Goal: Contribute content: Add original content to the website for others to see

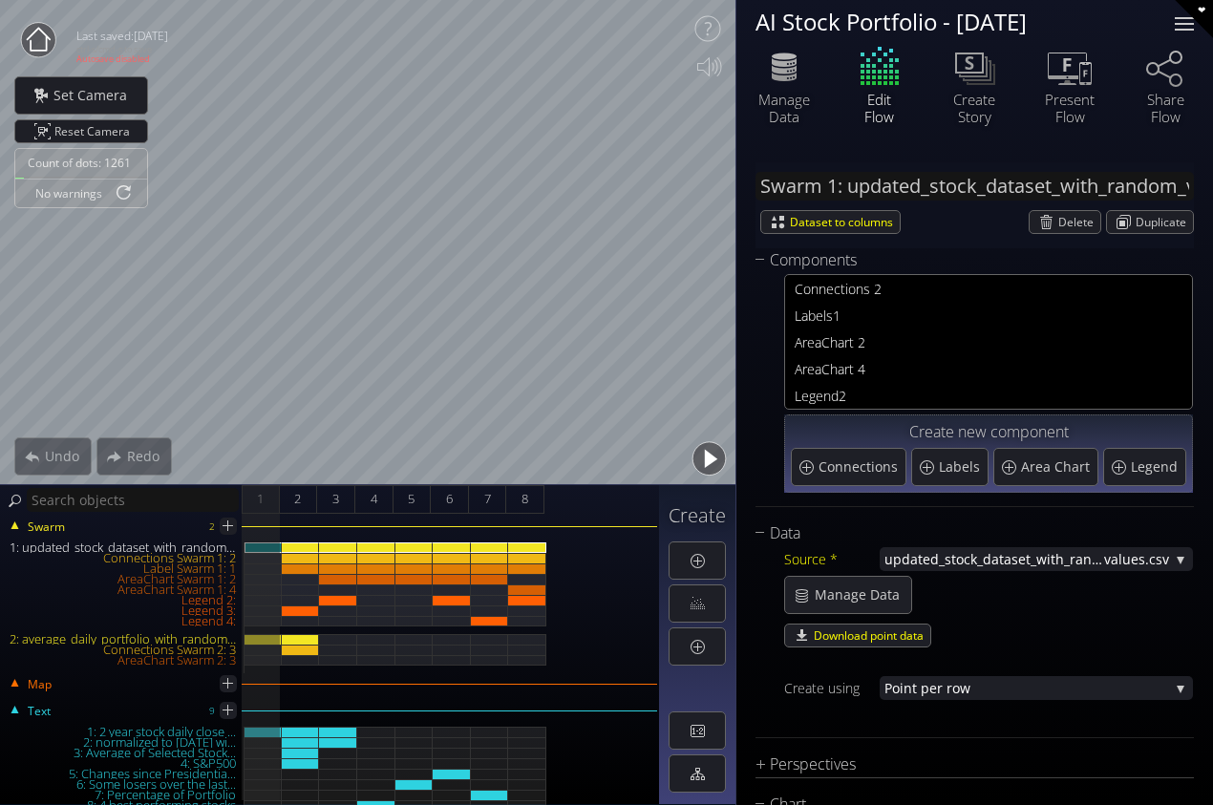
click at [1178, 28] on div at bounding box center [1184, 24] width 38 height 38
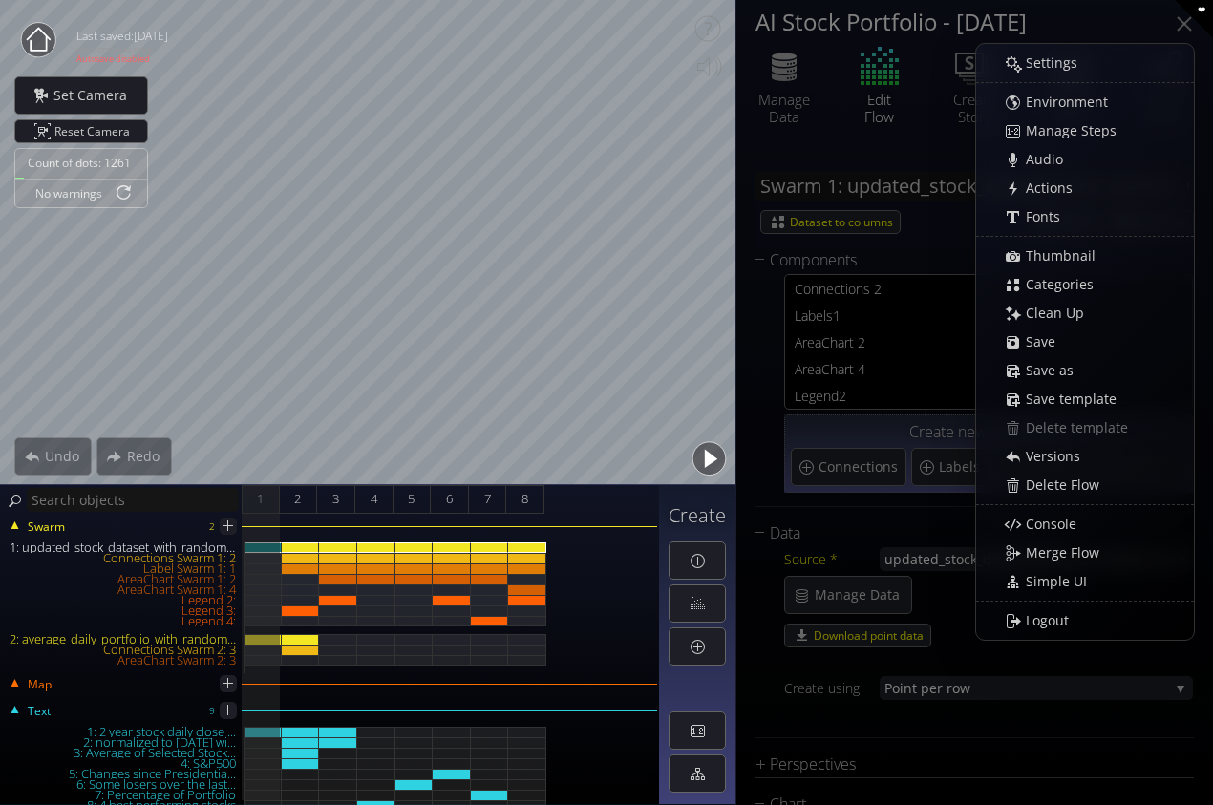
click at [1067, 247] on span "Thumbnail" at bounding box center [1066, 255] width 82 height 19
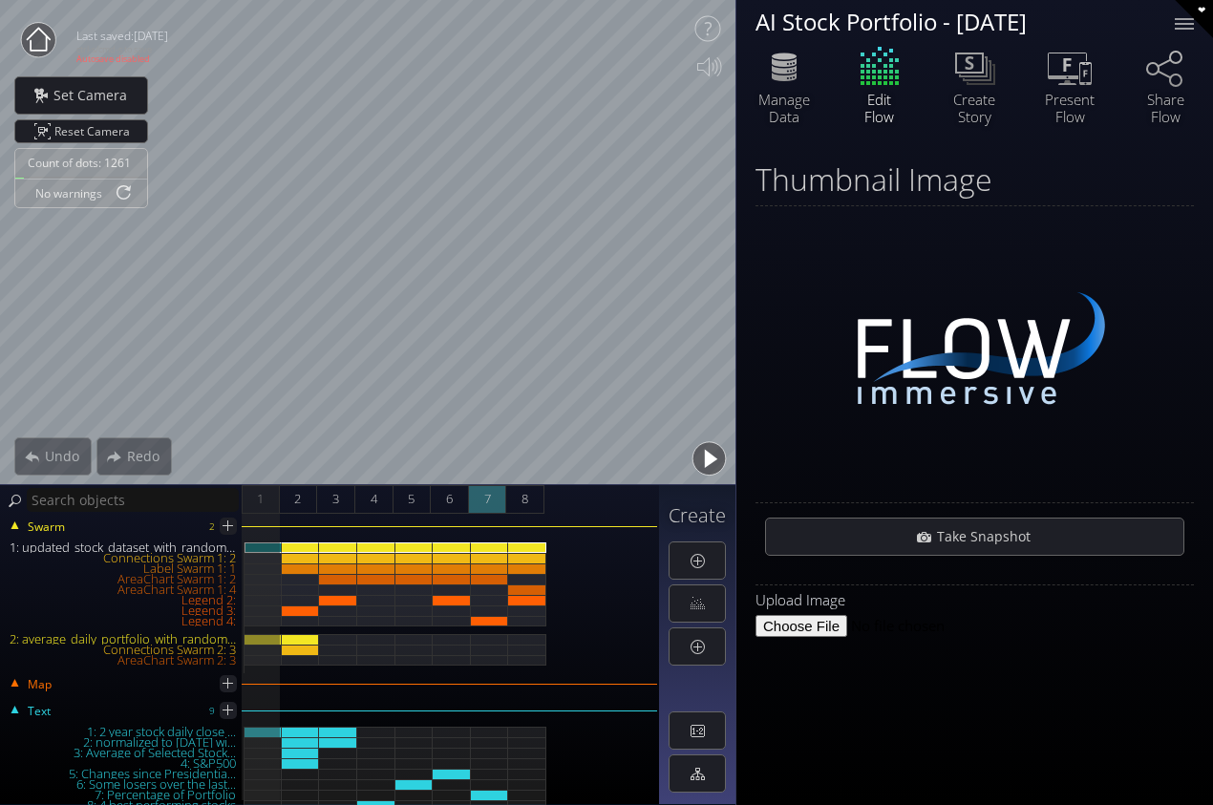
click at [487, 499] on span "7" at bounding box center [487, 499] width 7 height 24
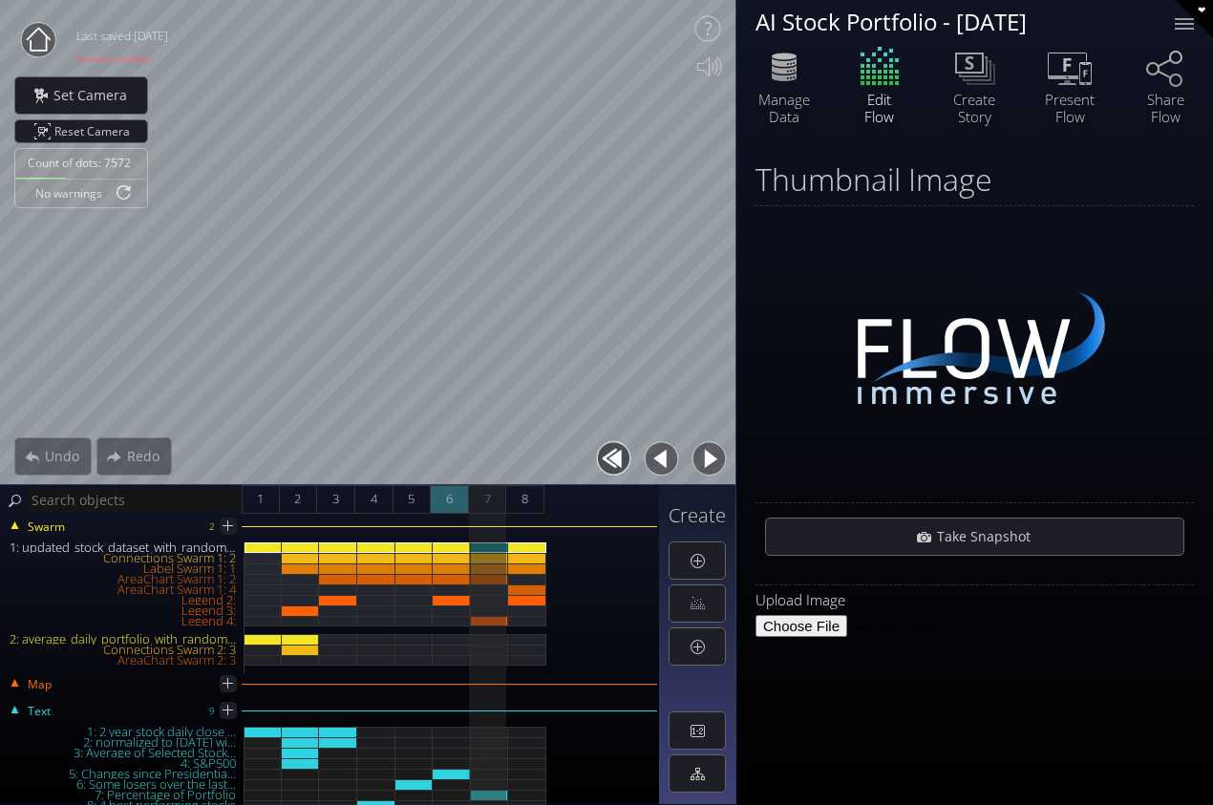
click at [462, 497] on div "6" at bounding box center [450, 499] width 38 height 29
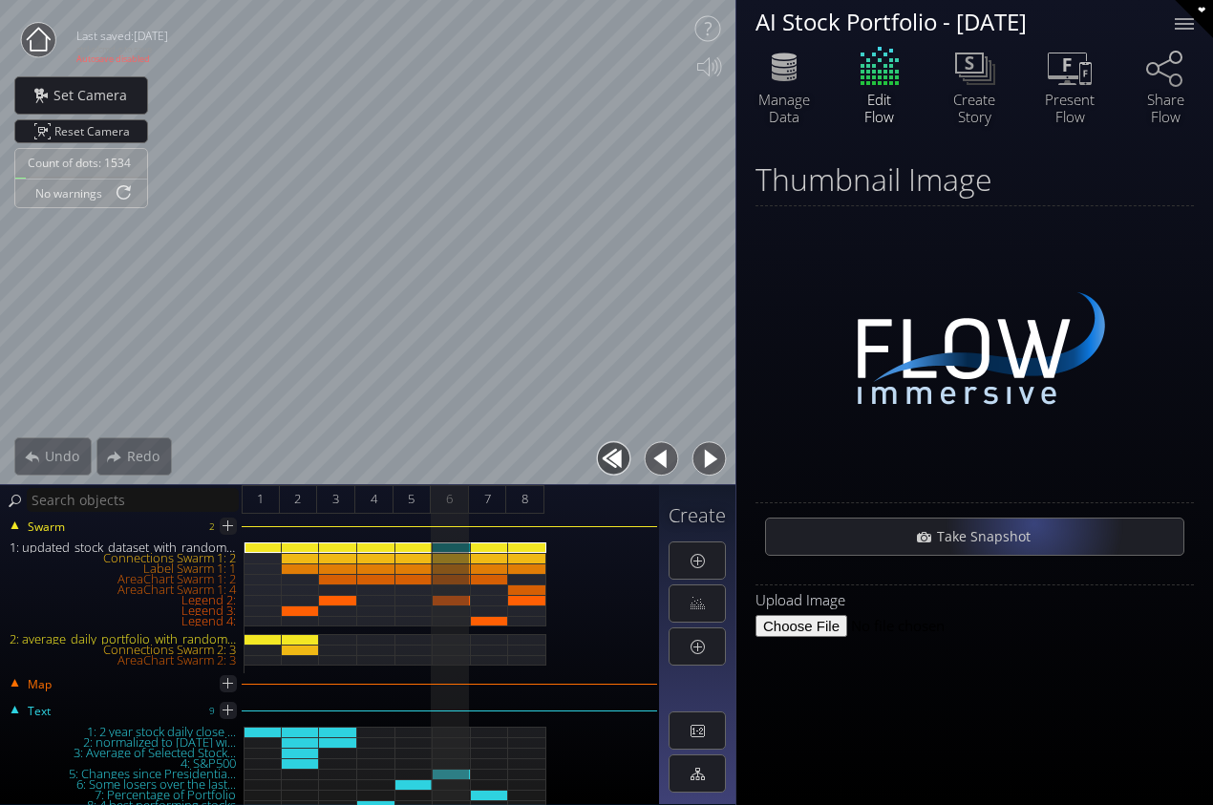
click at [1030, 528] on span "Take Snapshot" at bounding box center [989, 536] width 106 height 19
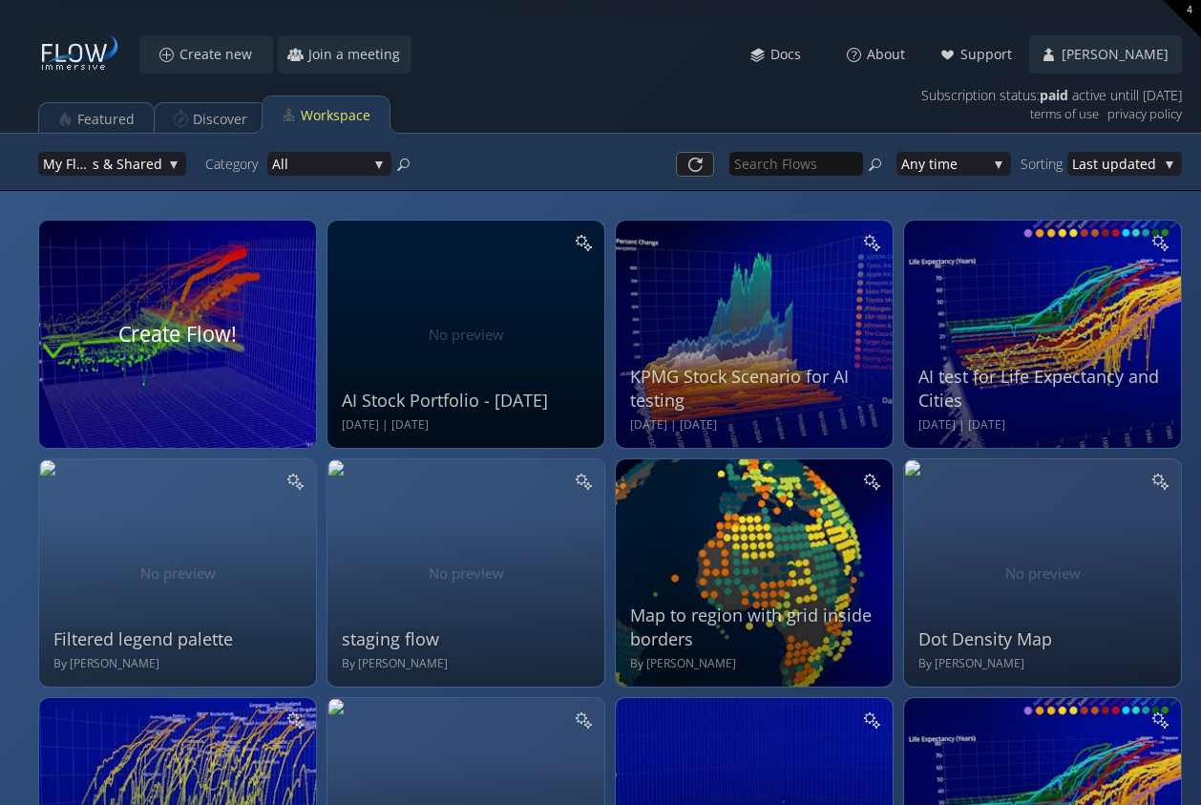
click at [215, 337] on div at bounding box center [178, 334] width 293 height 241
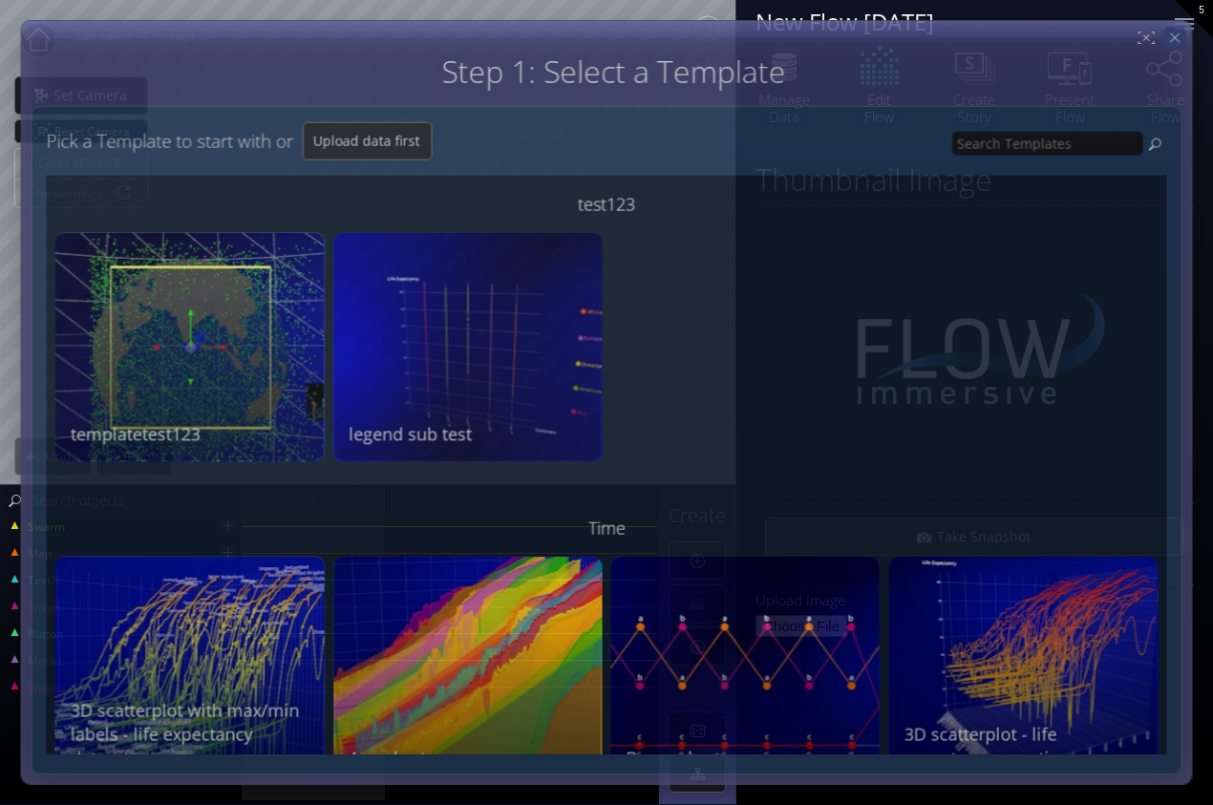
click at [1177, 32] on icon at bounding box center [1174, 38] width 16 height 16
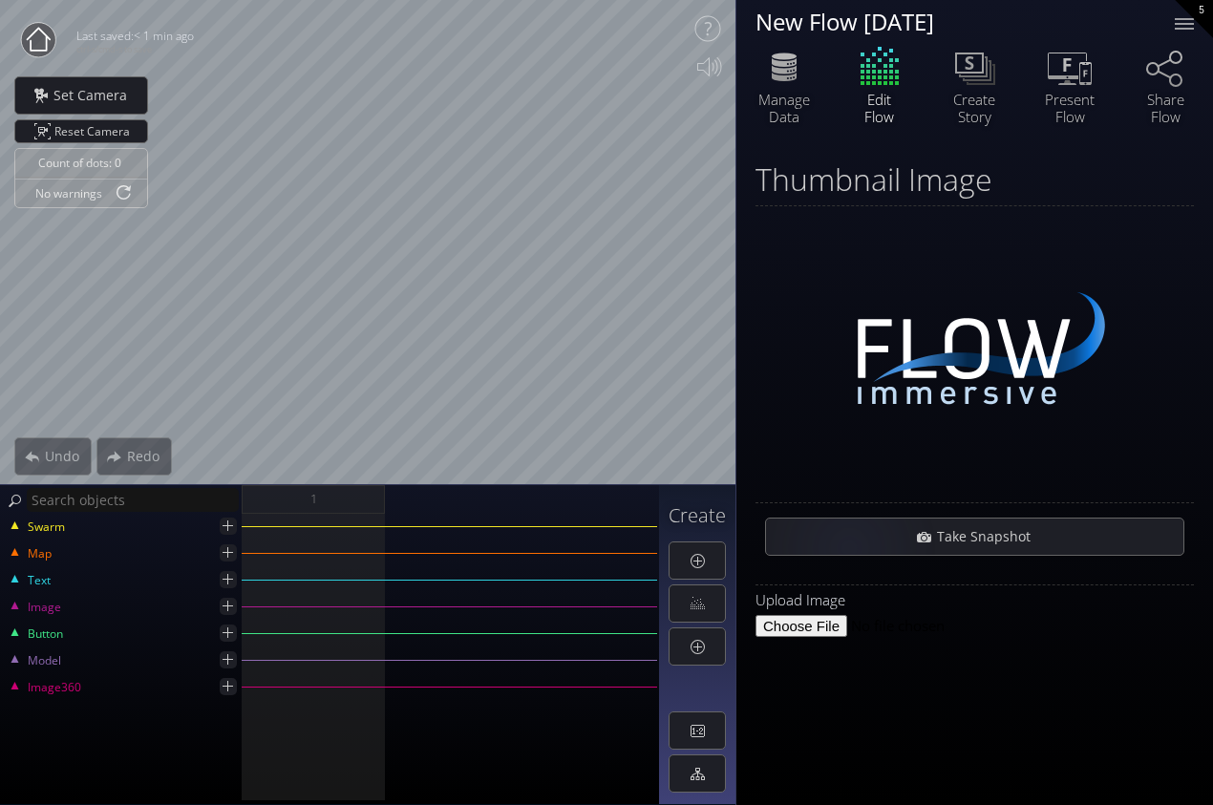
drag, startPoint x: 808, startPoint y: 690, endPoint x: 833, endPoint y: 662, distance: 37.9
click at [808, 690] on div "Thumbnail Image Take Snapshot Upload Image" at bounding box center [974, 474] width 476 height 662
click at [1198, 24] on div at bounding box center [1184, 24] width 38 height 38
click at [777, 83] on icon at bounding box center [783, 67] width 57 height 48
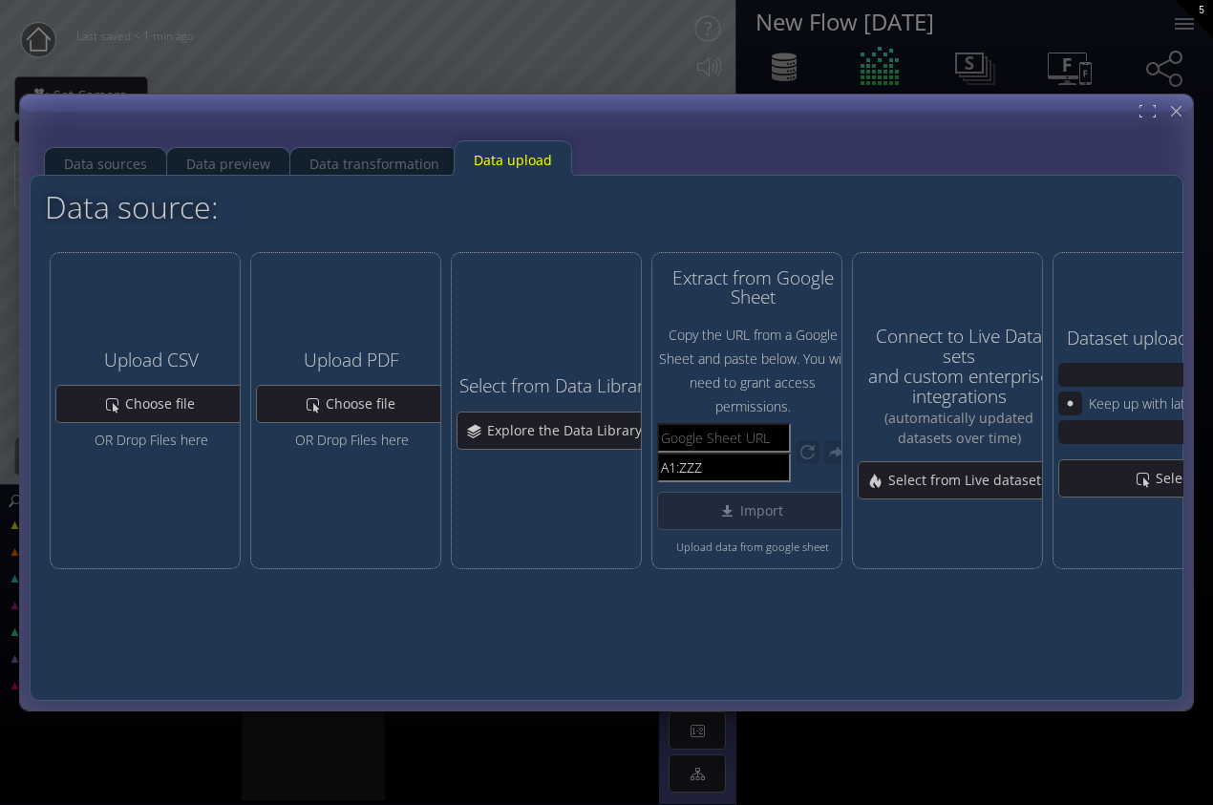
click at [670, 143] on div "Data sources Data preview Data transformation Data upload" at bounding box center [603, 152] width 1139 height 48
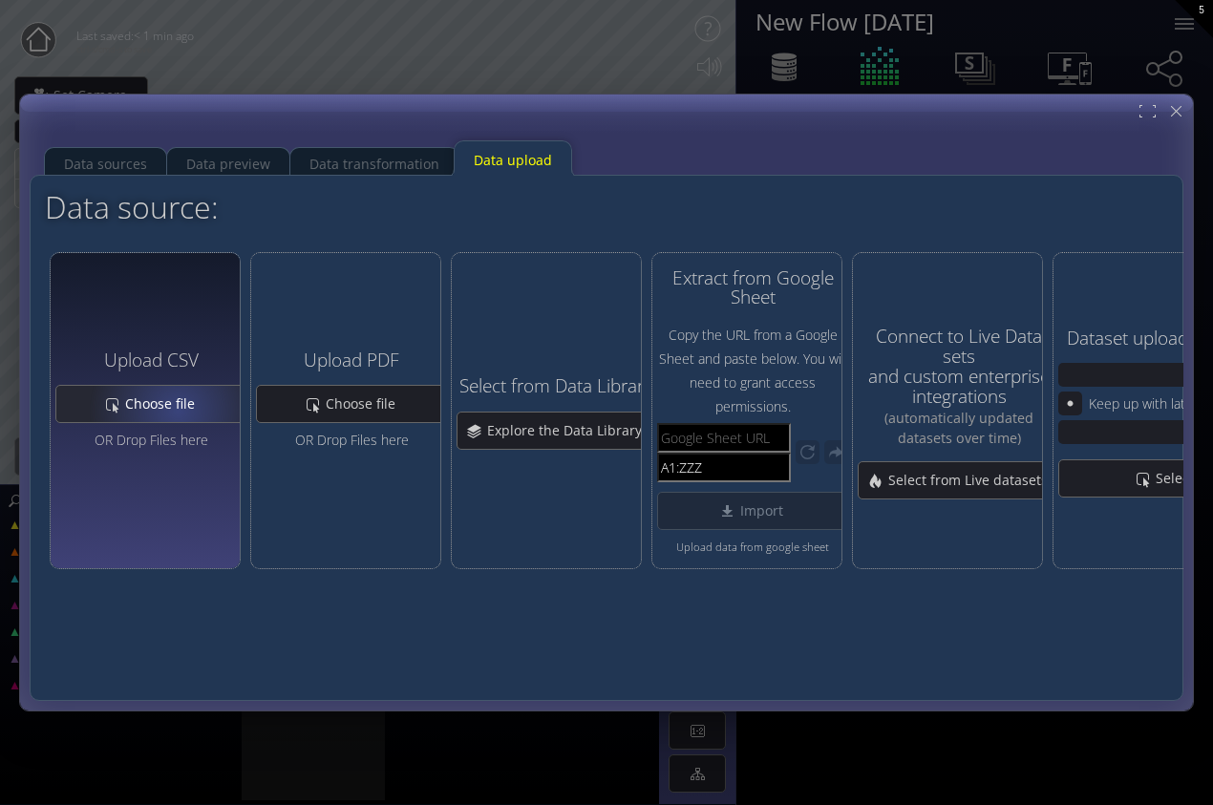
click at [173, 408] on span "Choose file" at bounding box center [165, 403] width 82 height 19
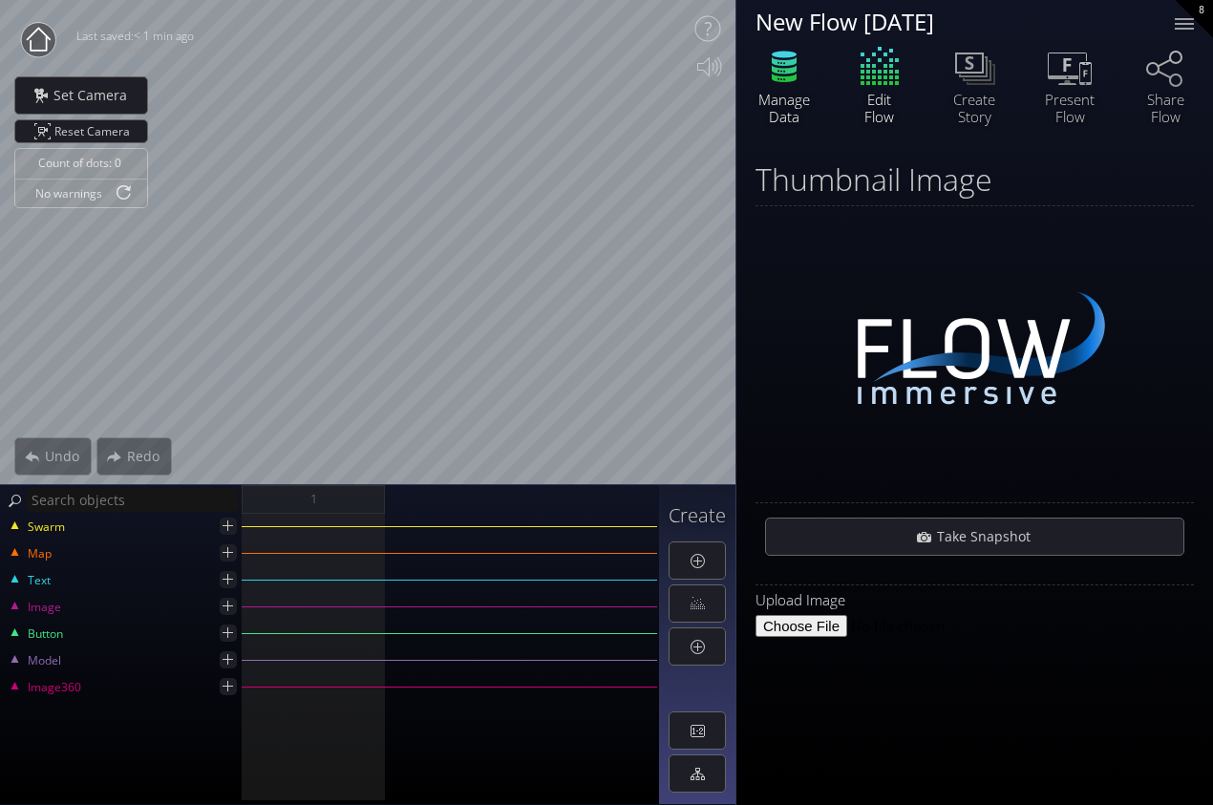
click at [787, 78] on icon at bounding box center [783, 78] width 25 height 9
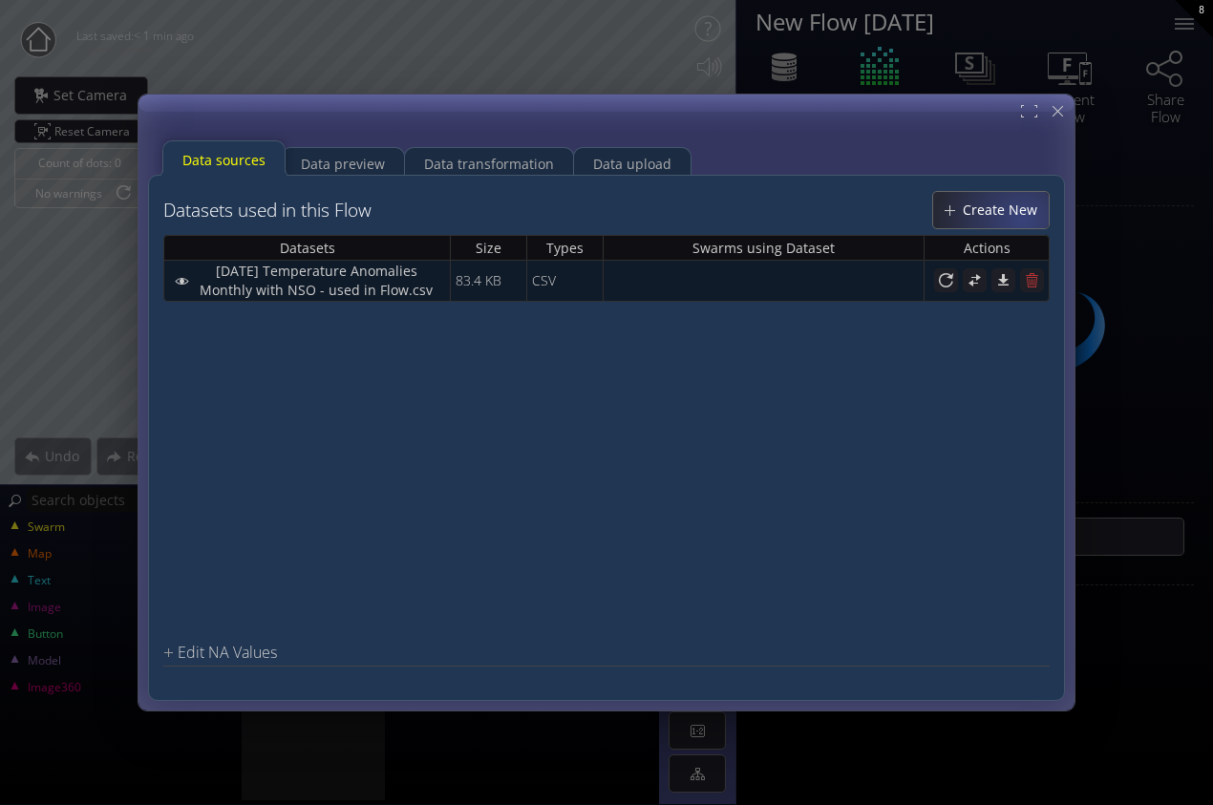
click at [1024, 219] on span "Create New" at bounding box center [1004, 210] width 87 height 19
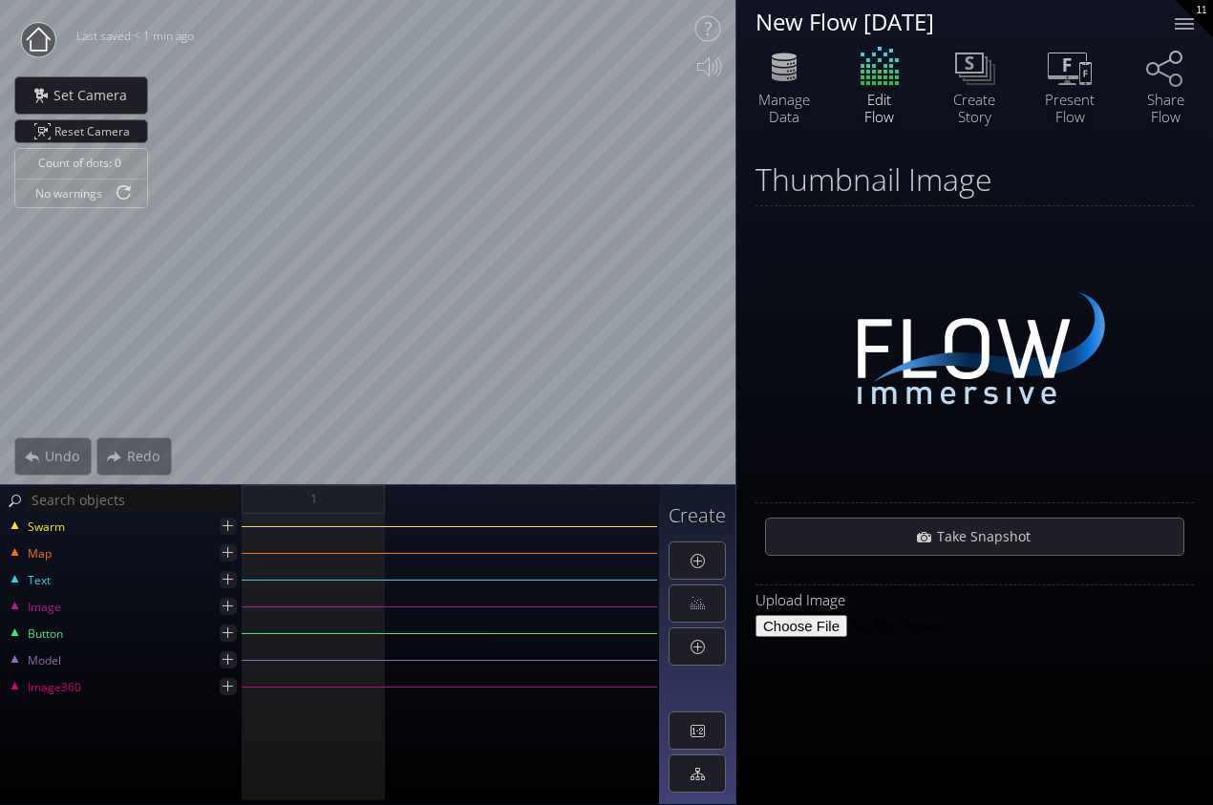
drag, startPoint x: 1144, startPoint y: 176, endPoint x: 1148, endPoint y: 163, distance: 13.0
click at [1146, 173] on div "Thumbnail Image" at bounding box center [974, 178] width 438 height 33
click at [793, 64] on icon at bounding box center [783, 61] width 25 height 9
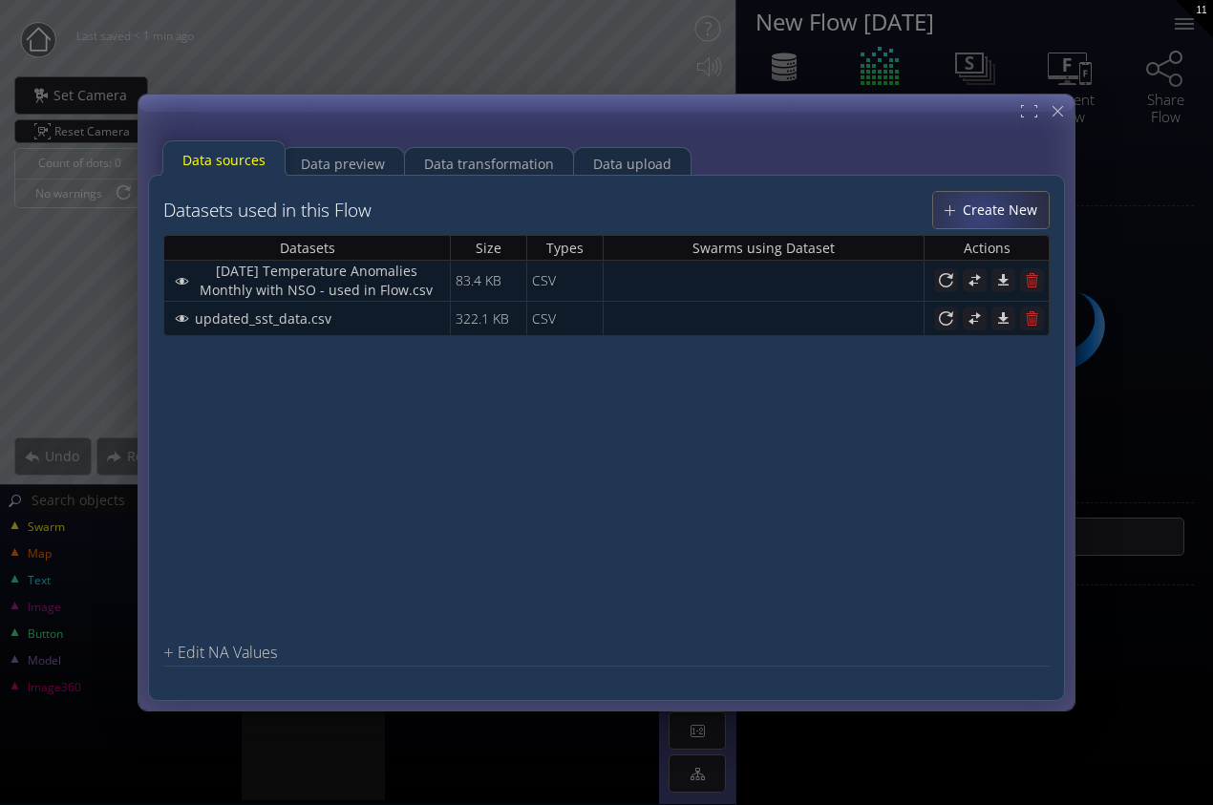
click at [983, 217] on span "Create New" at bounding box center [1004, 210] width 87 height 19
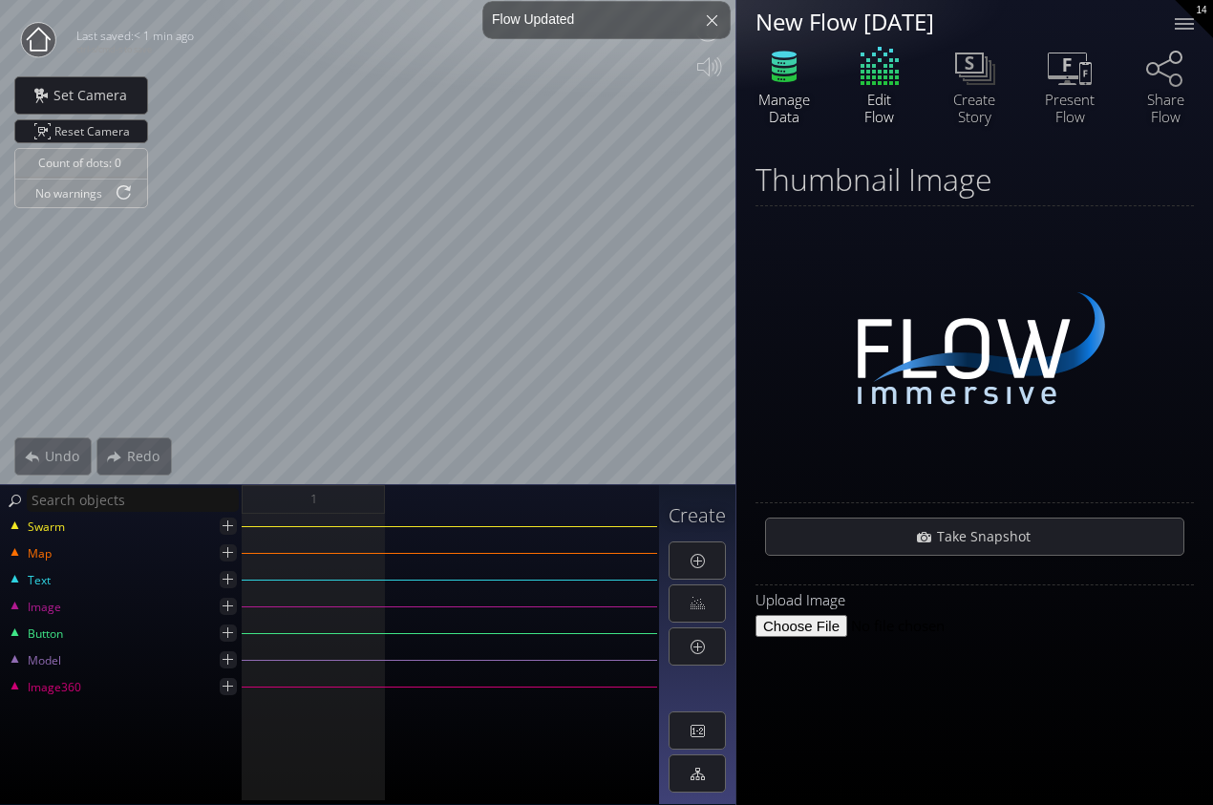
click at [787, 77] on icon at bounding box center [783, 78] width 25 height 9
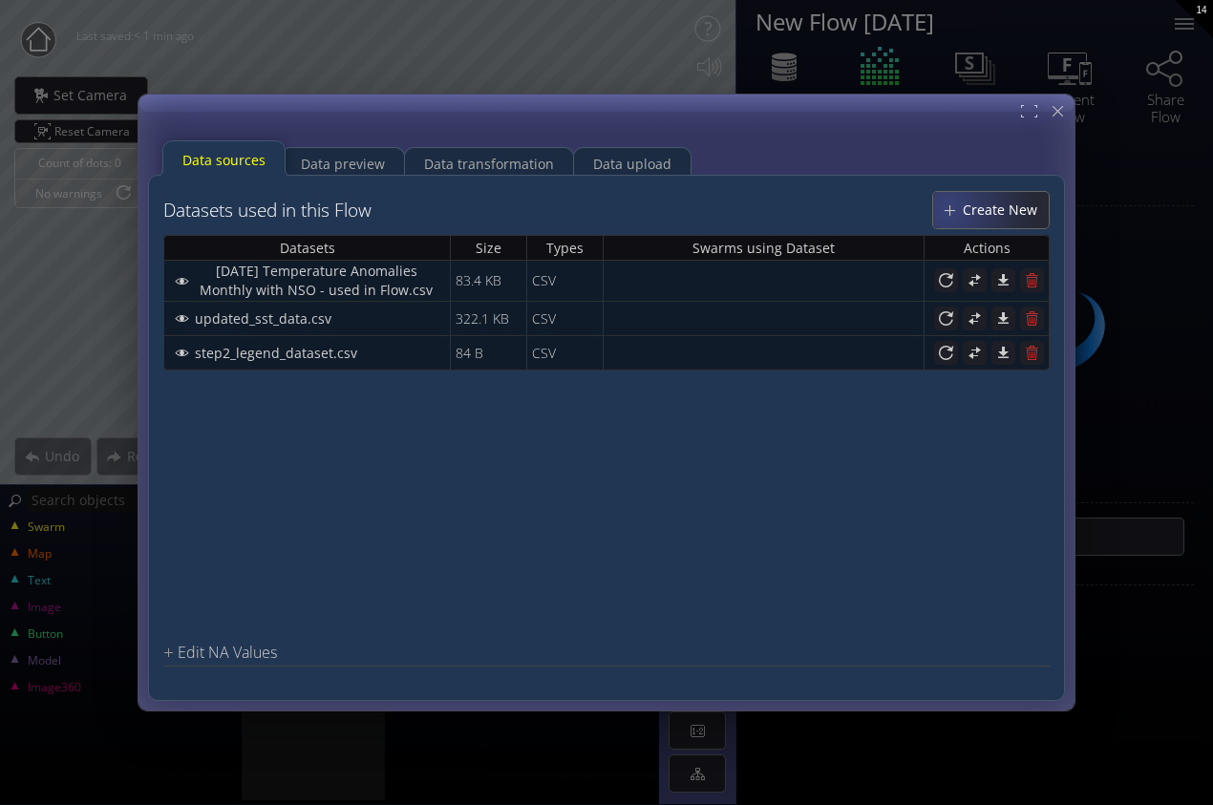
click at [951, 208] on div "Create New" at bounding box center [991, 210] width 116 height 36
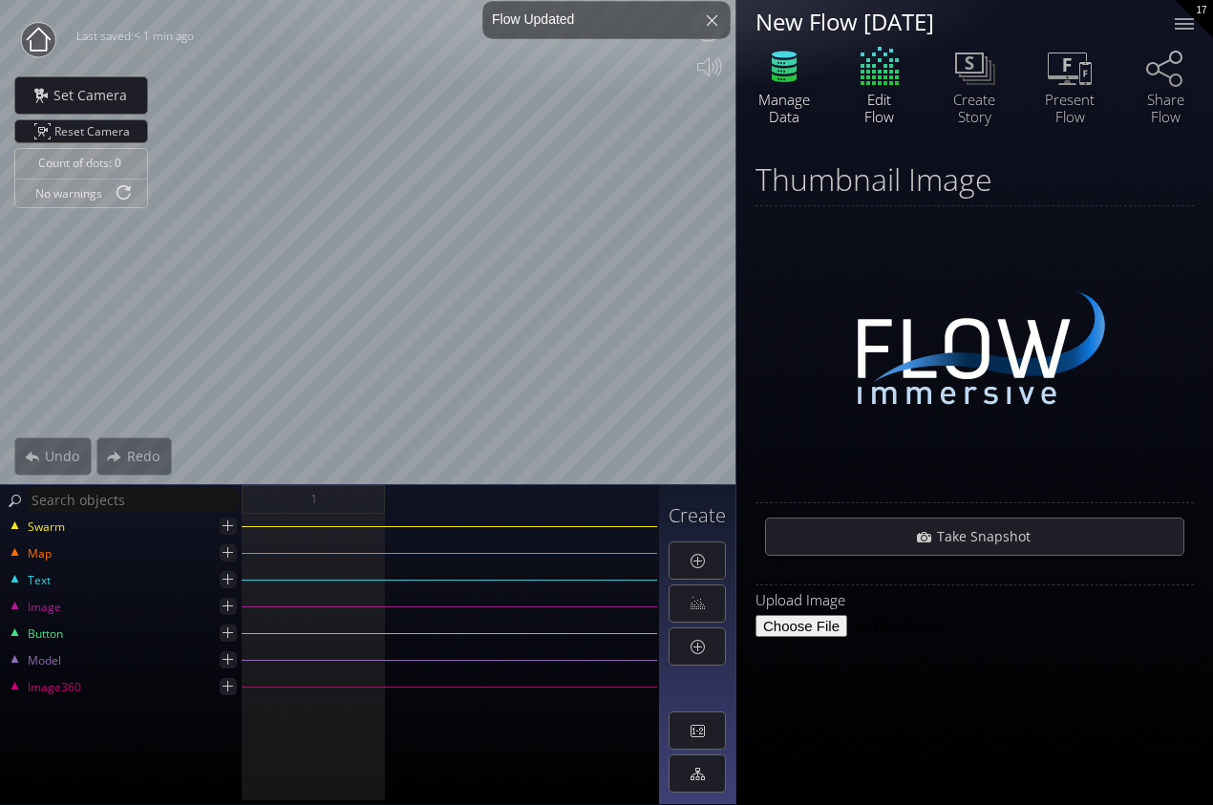
click at [789, 77] on icon at bounding box center [783, 78] width 25 height 9
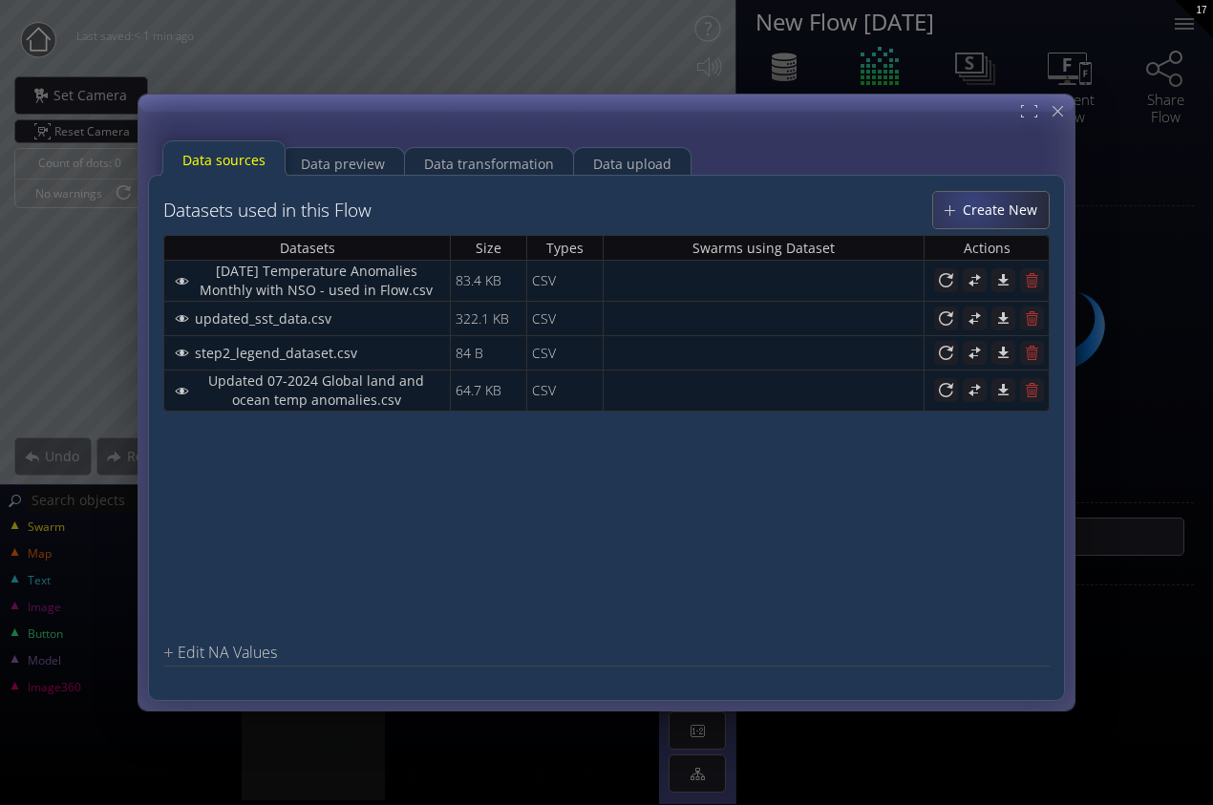
click at [974, 201] on span "Create New" at bounding box center [1004, 210] width 87 height 19
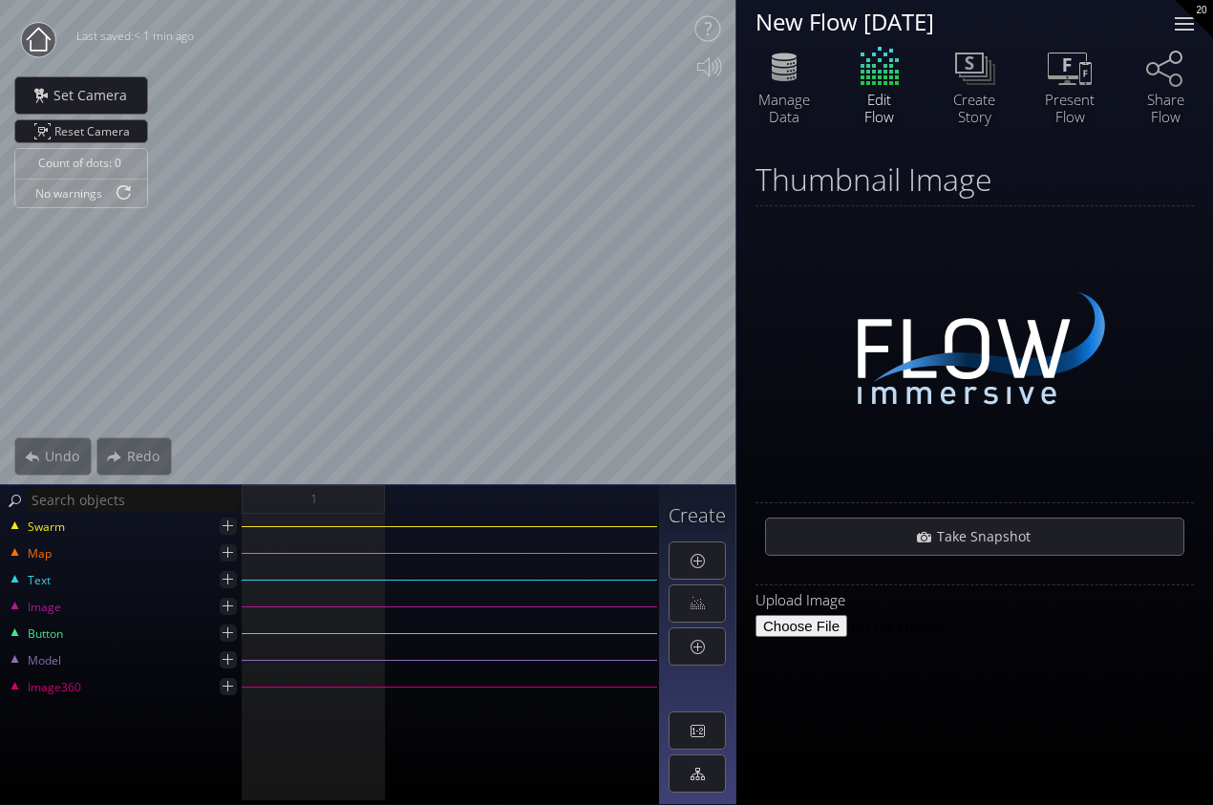
click at [1194, 22] on div at bounding box center [1184, 24] width 38 height 38
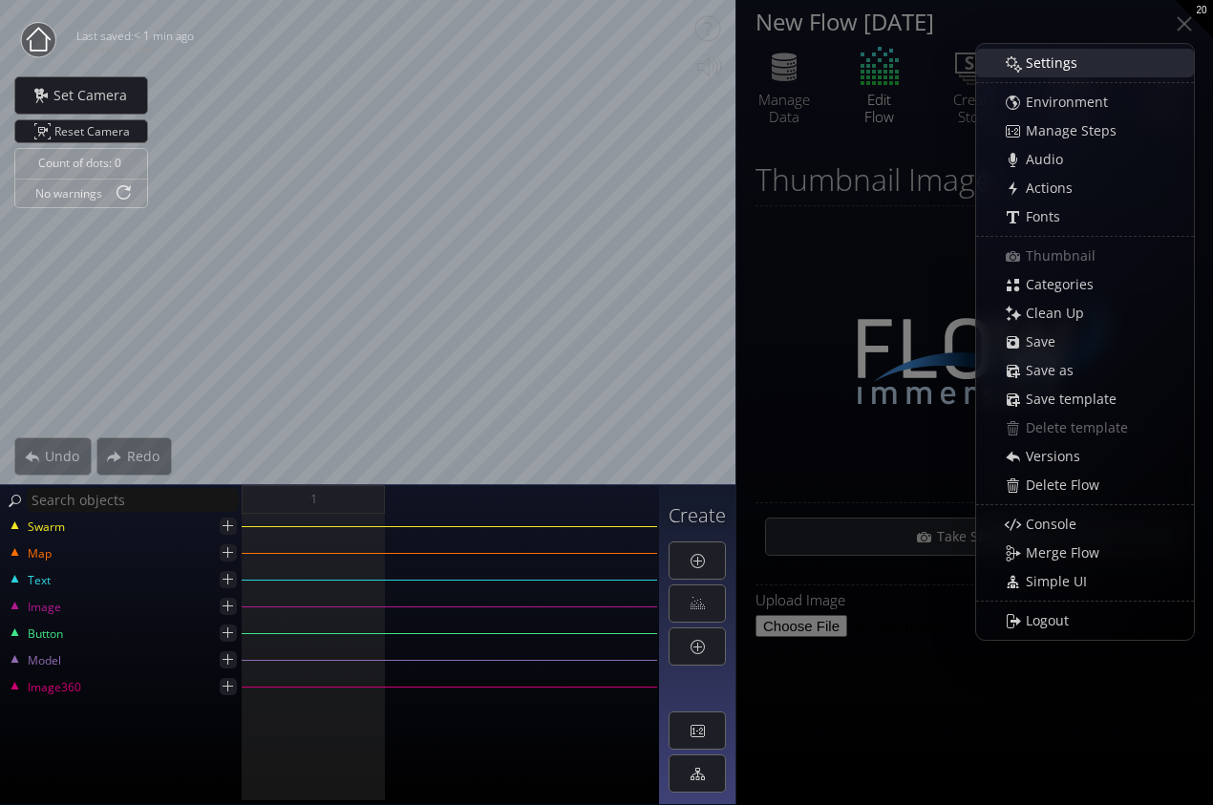
click at [1067, 66] on span "Settings" at bounding box center [1057, 62] width 64 height 19
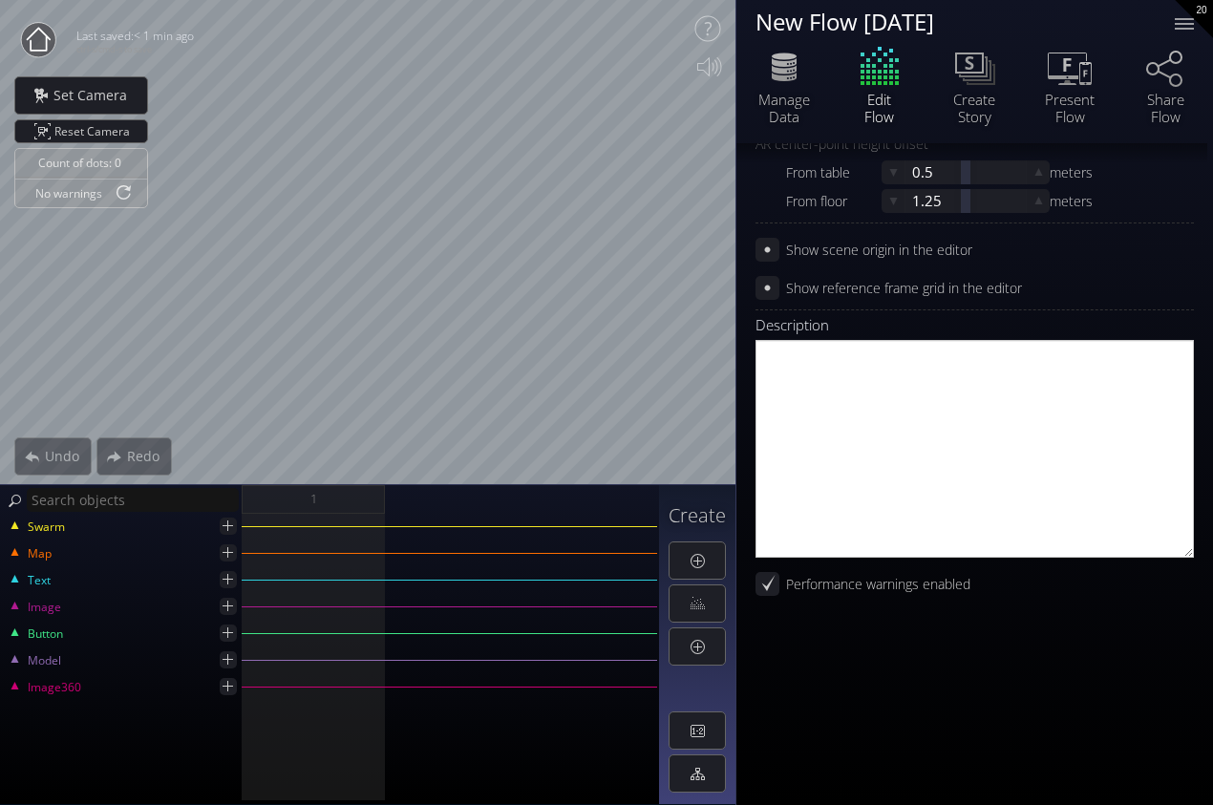
click at [852, 673] on div "show json" at bounding box center [974, 715] width 438 height 143
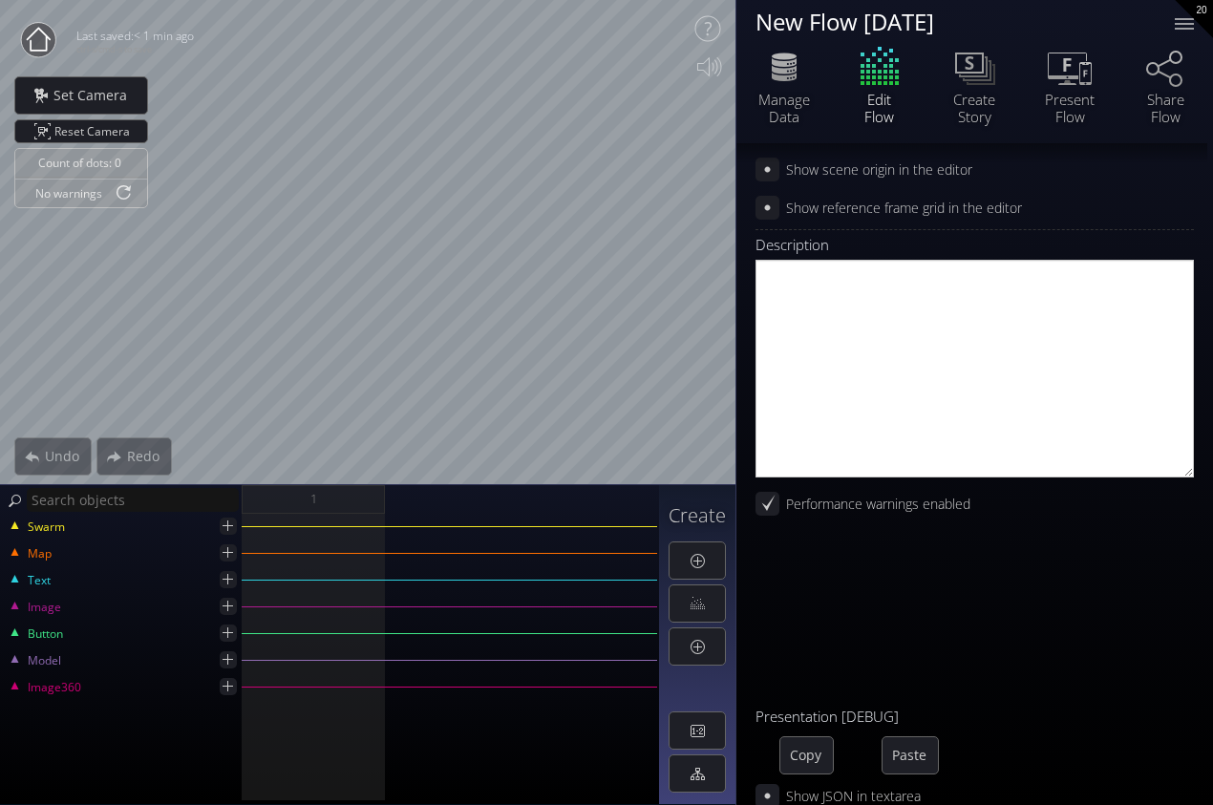
scroll to position [951, 0]
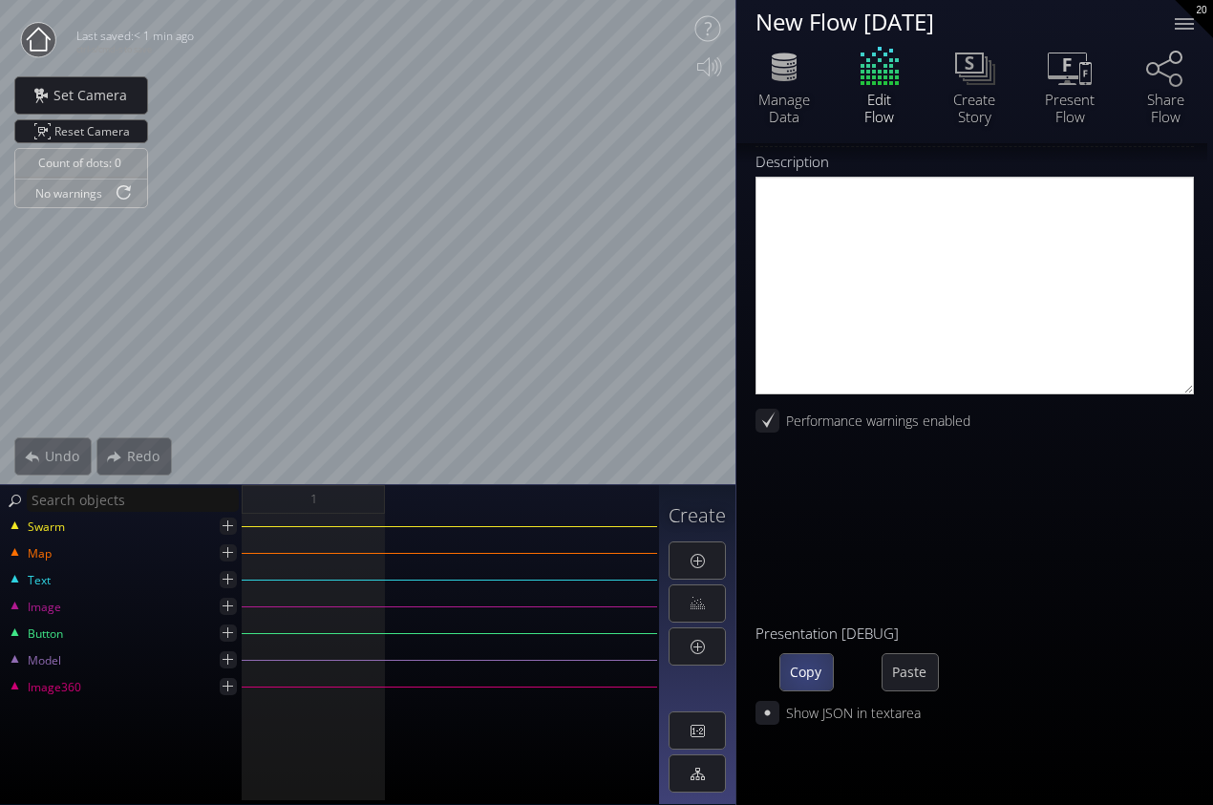
click at [804, 673] on span "Copy" at bounding box center [806, 672] width 53 height 19
click at [896, 678] on span "Paste" at bounding box center [909, 672] width 55 height 19
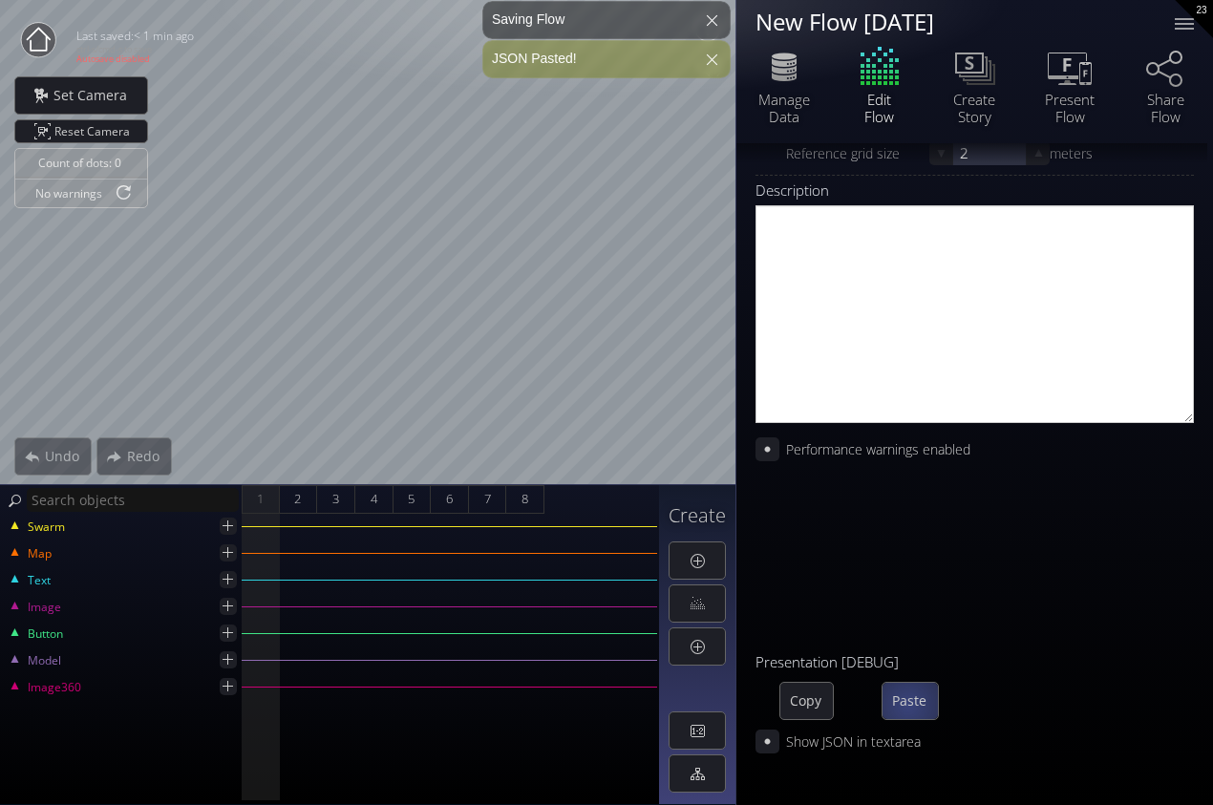
scroll to position [980, 0]
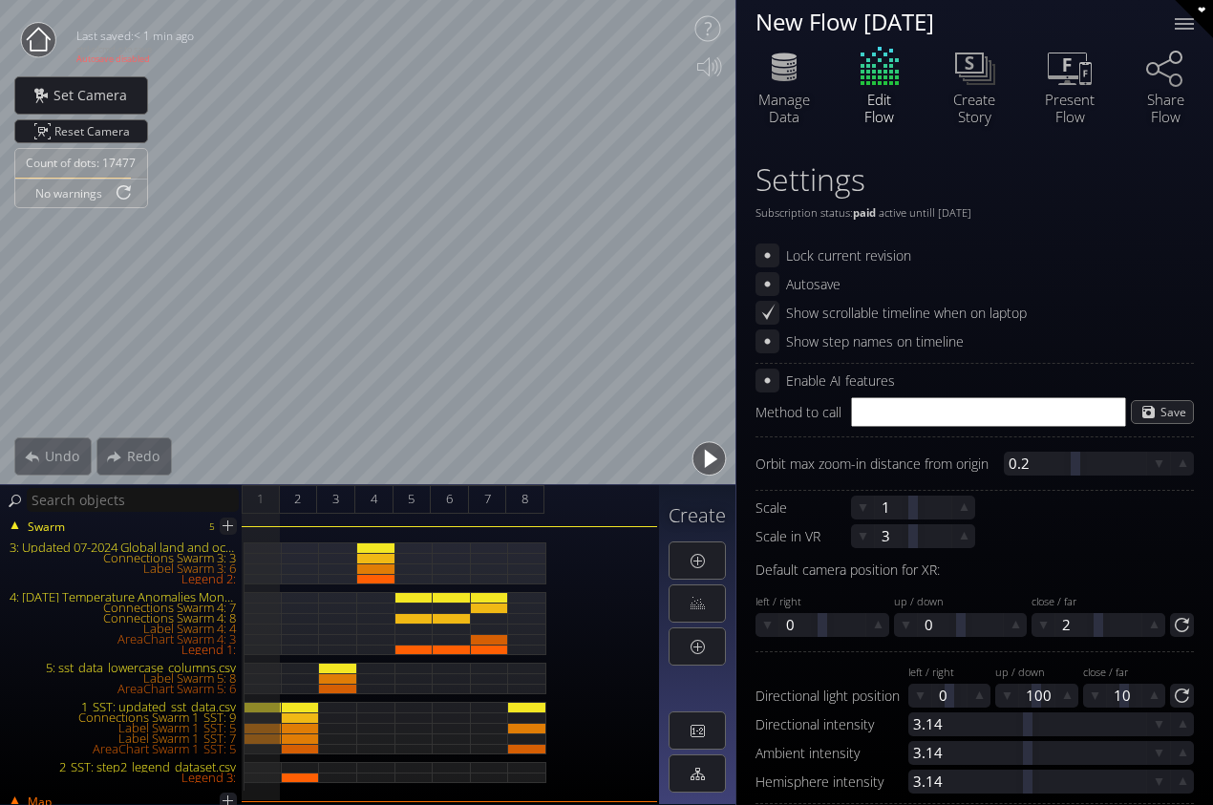
click at [708, 454] on button "button" at bounding box center [708, 458] width 43 height 43
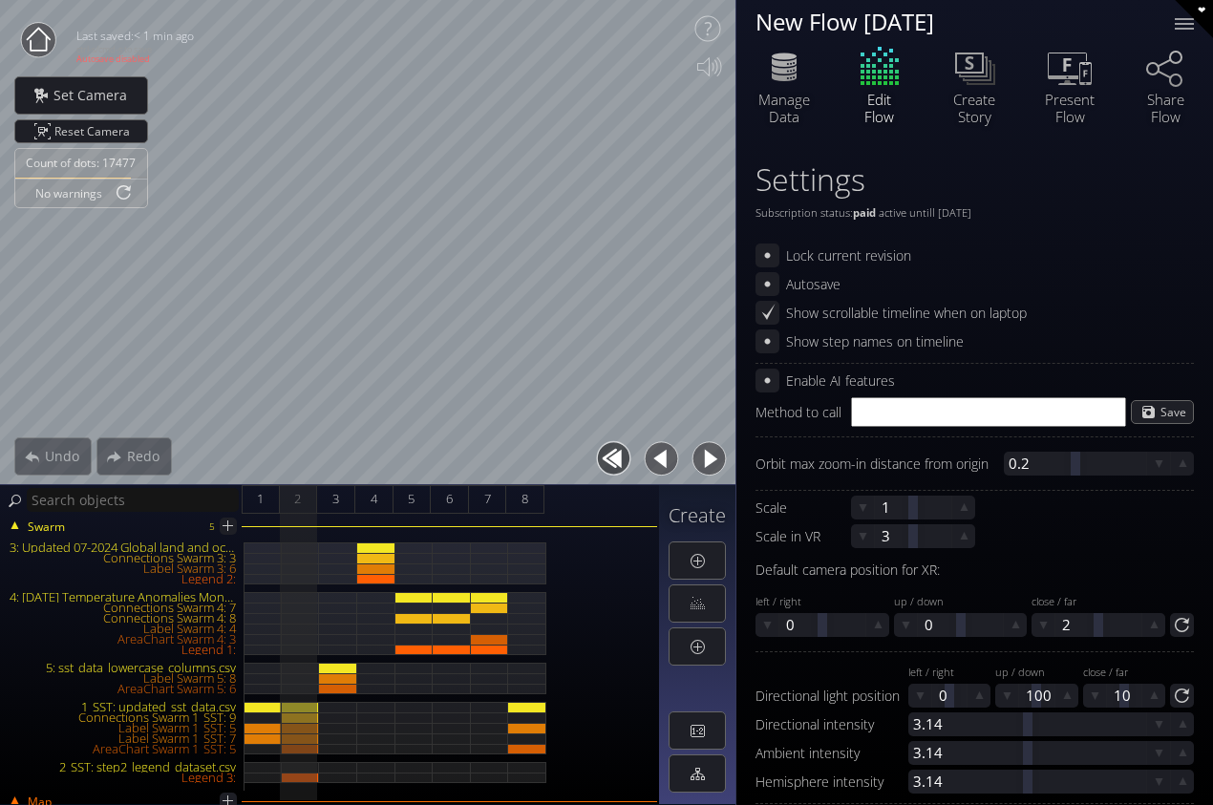
click at [708, 454] on button "button" at bounding box center [708, 458] width 43 height 43
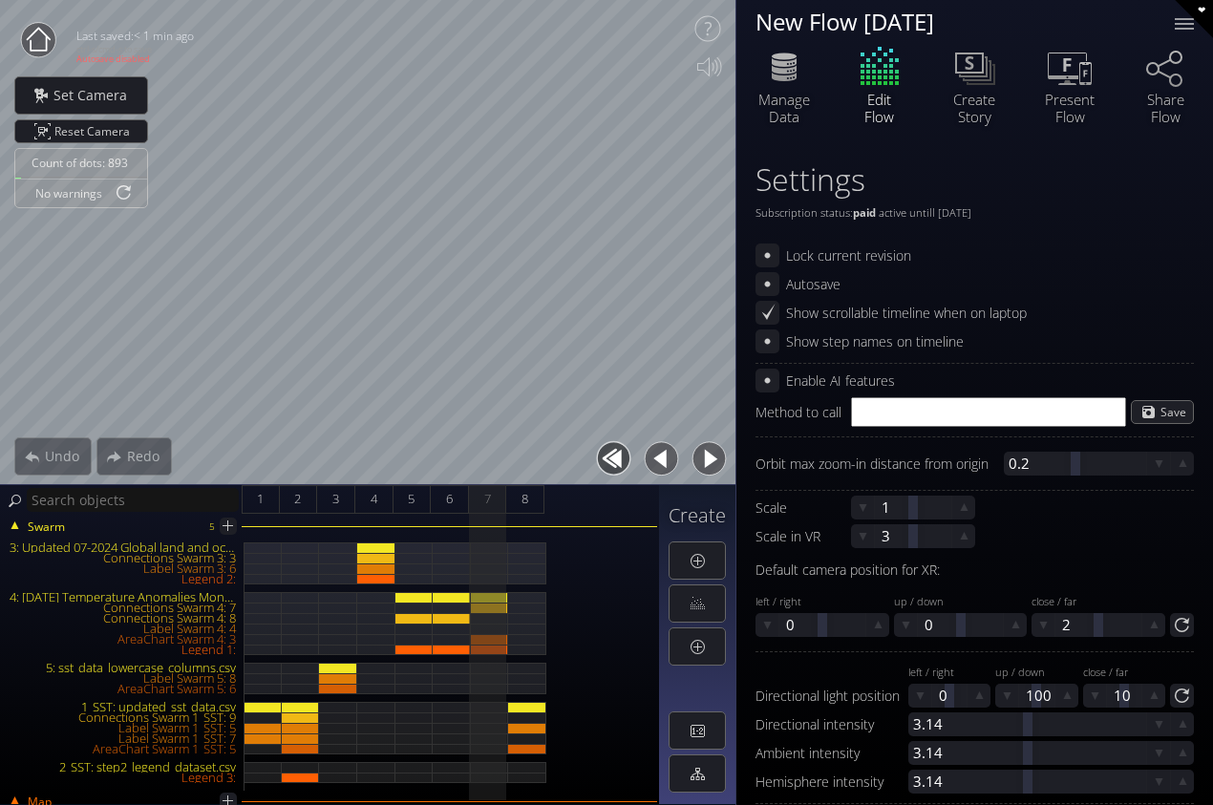
click at [708, 454] on button "button" at bounding box center [708, 458] width 43 height 43
click at [984, 25] on div "New Flow [DATE]" at bounding box center [952, 22] width 395 height 24
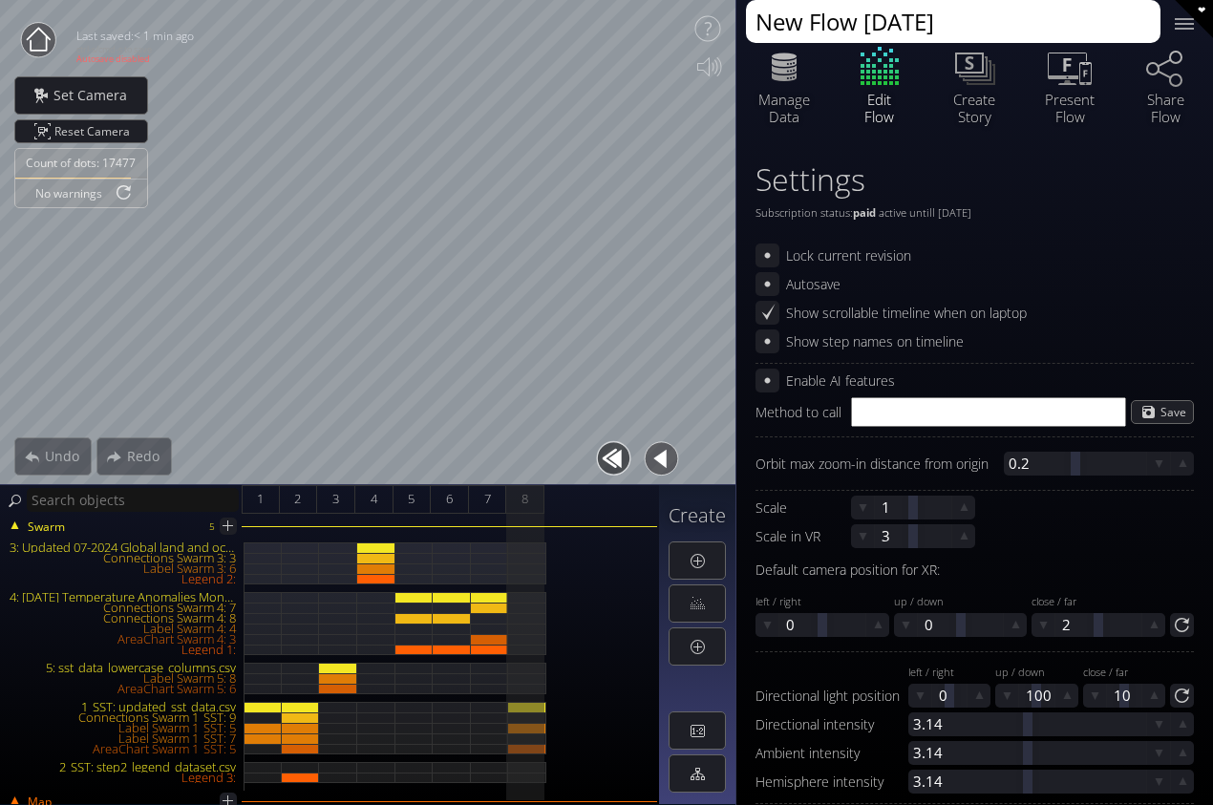
paste textarea "Climate: El Nino predictions Live Demo updated 2024 July Tess (updated jm) v202…"
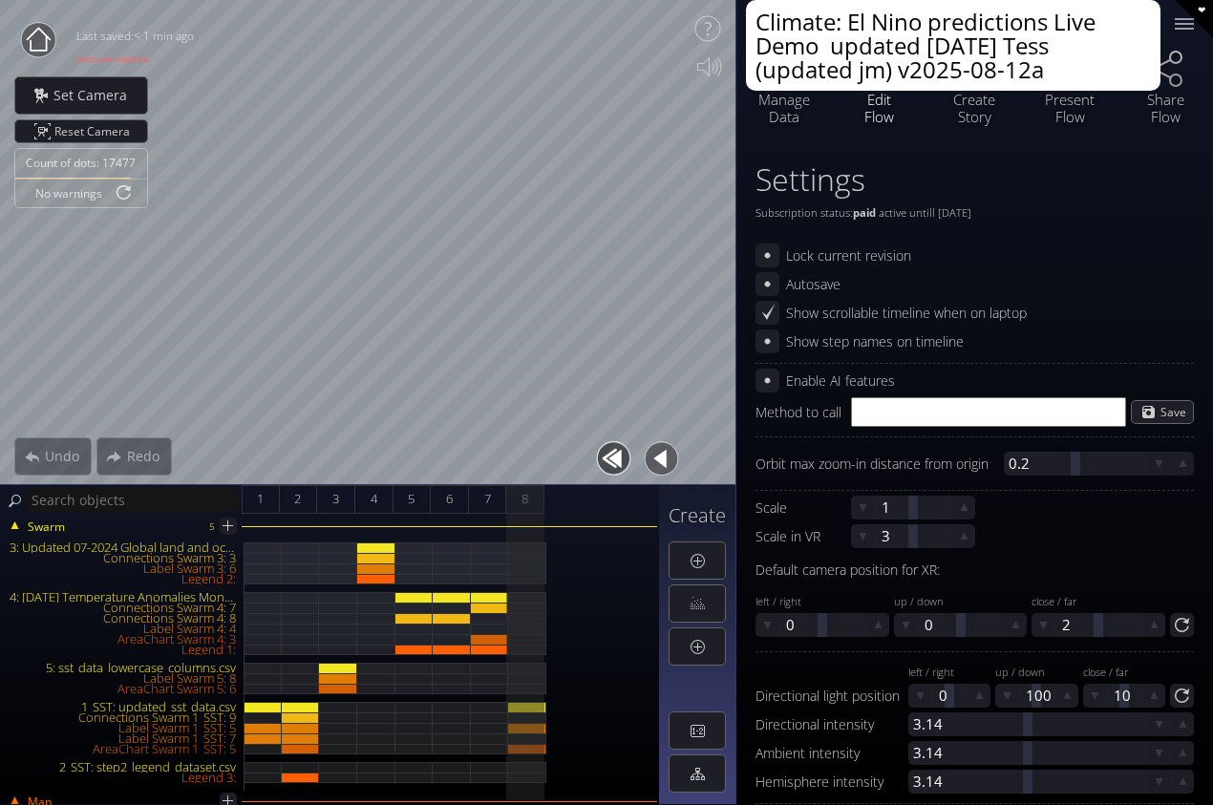
drag, startPoint x: 1046, startPoint y: 64, endPoint x: 892, endPoint y: 66, distance: 154.7
click at [892, 66] on textarea "Climate: El Nino predictions Live Demo updated 2024 July Tess (updated jm) v202…" at bounding box center [953, 45] width 414 height 91
type textarea "Climate: El Nino predictions Live Demo updated 2024 July Tess (updated jm)"
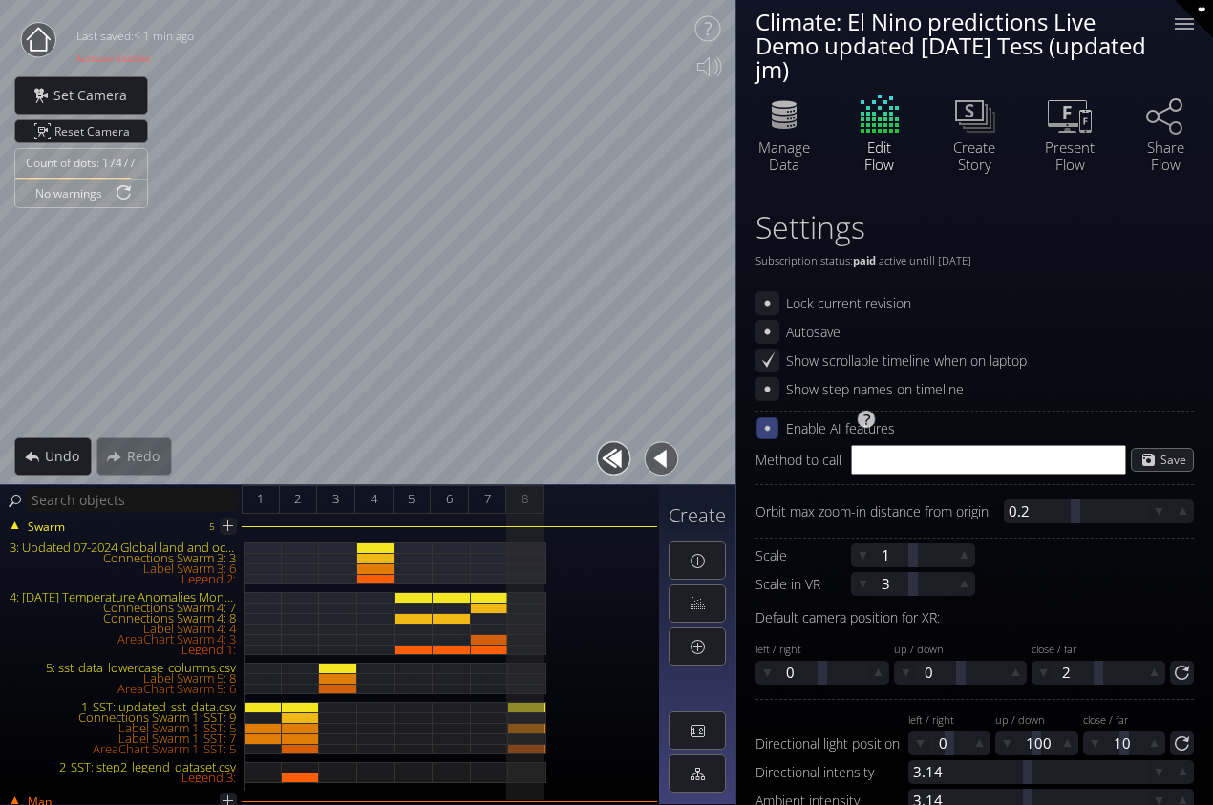
click at [762, 433] on icon at bounding box center [767, 428] width 16 height 16
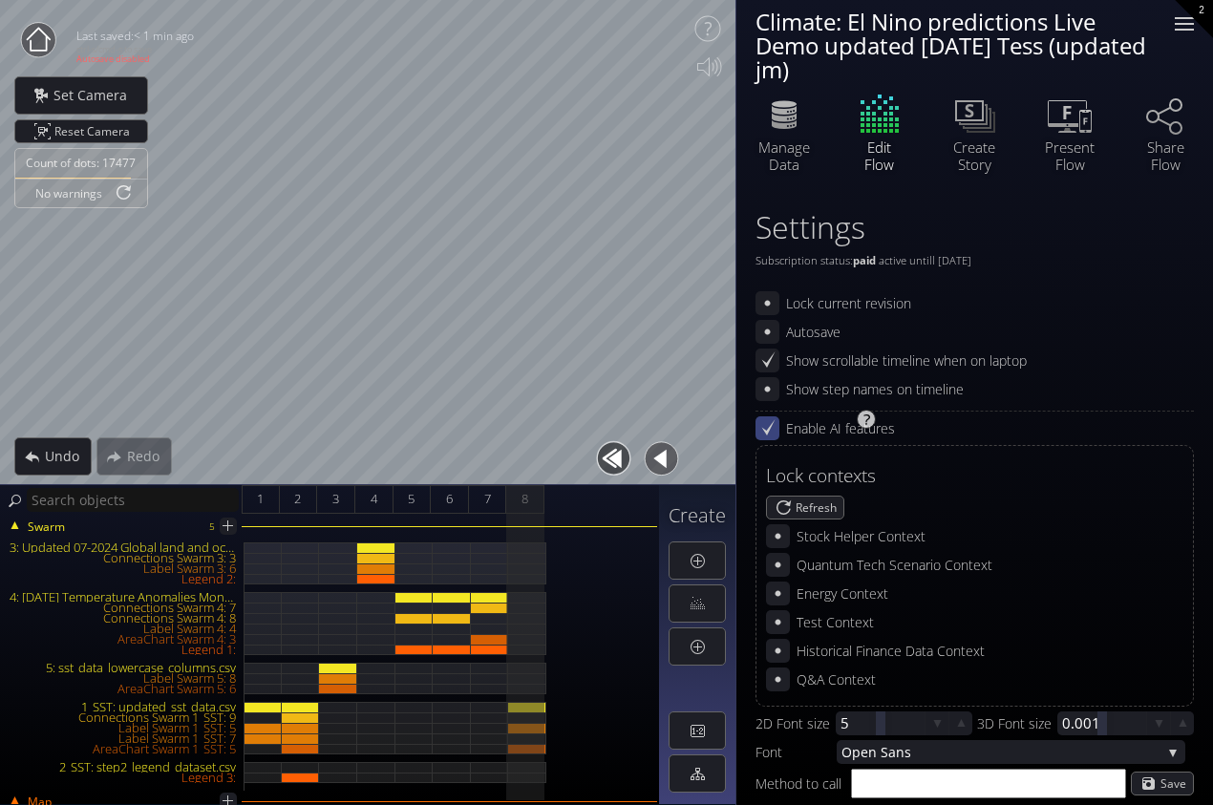
click at [1182, 20] on div at bounding box center [1184, 24] width 38 height 38
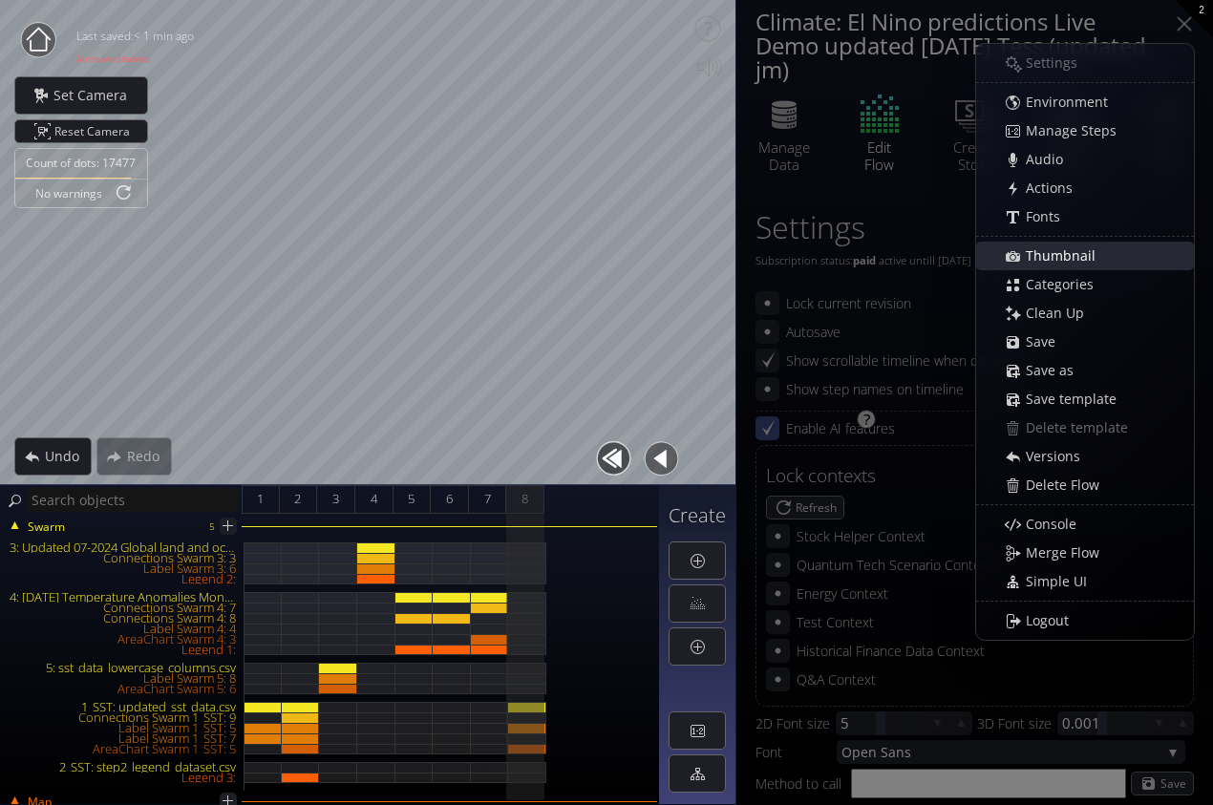
click at [1066, 254] on span "Thumbnail" at bounding box center [1066, 255] width 82 height 19
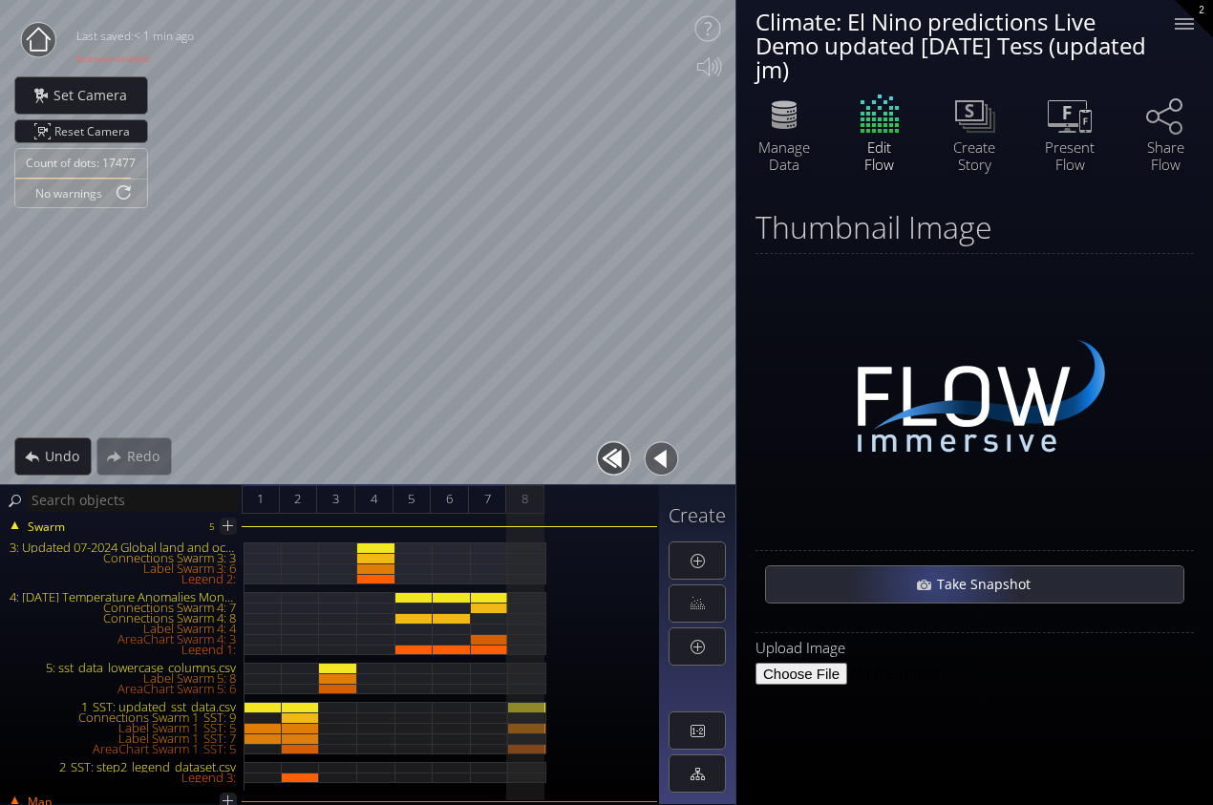
click at [934, 584] on div "Take Snapshot" at bounding box center [974, 584] width 417 height 36
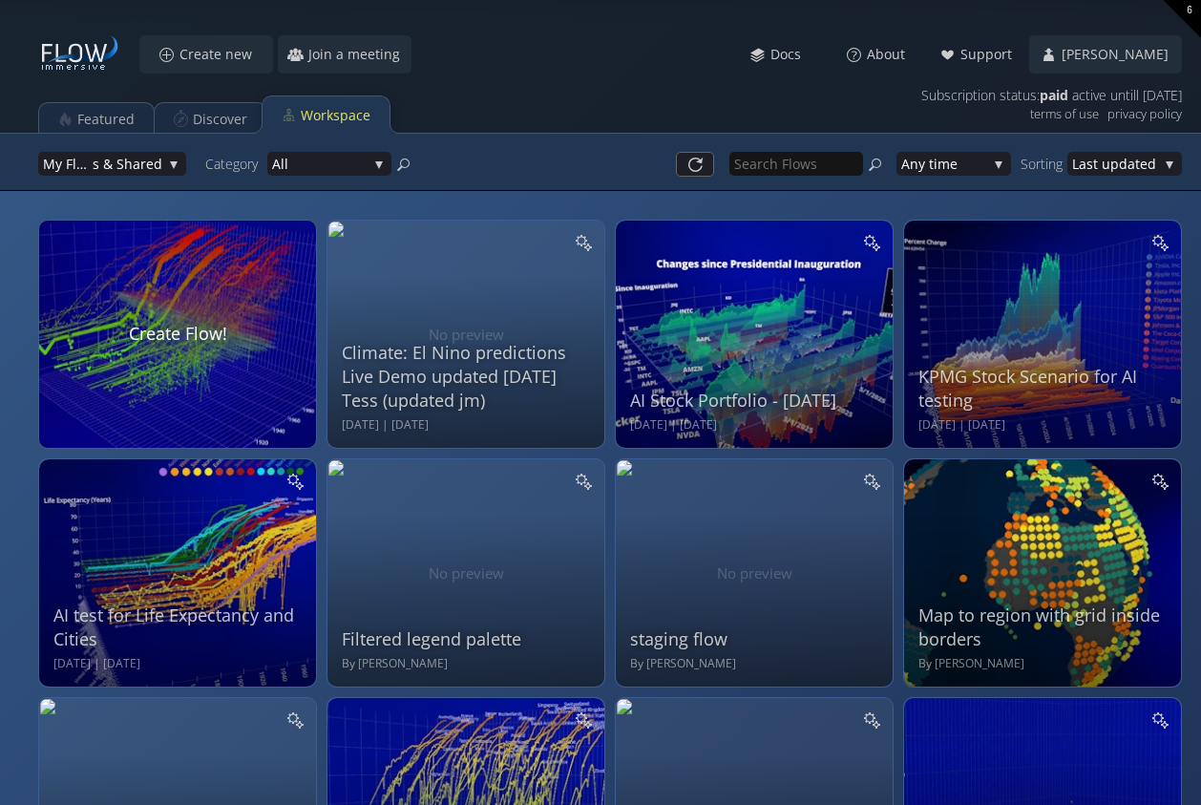
drag, startPoint x: 602, startPoint y: 30, endPoint x: 598, endPoint y: 20, distance: 10.3
click at [598, 20] on div "Create new Join a meeting Meet Docs About Support Jason My Profile Subscription…" at bounding box center [600, 95] width 1201 height 191
